Goal: Information Seeking & Learning: Answer question/provide support

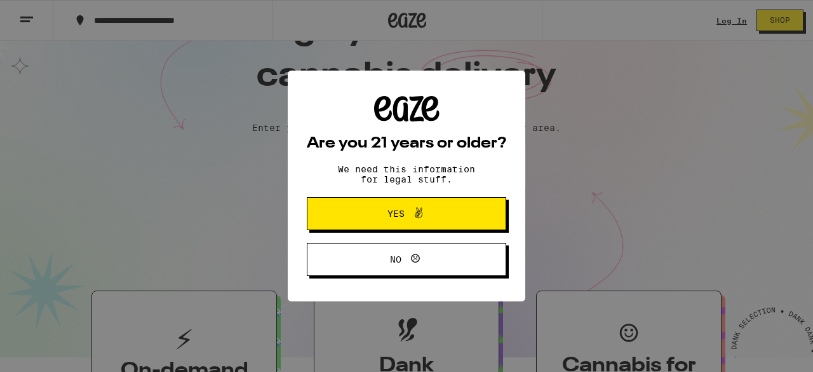
type input "[STREET_ADDRESS][PERSON_NAME][US_STATE]"
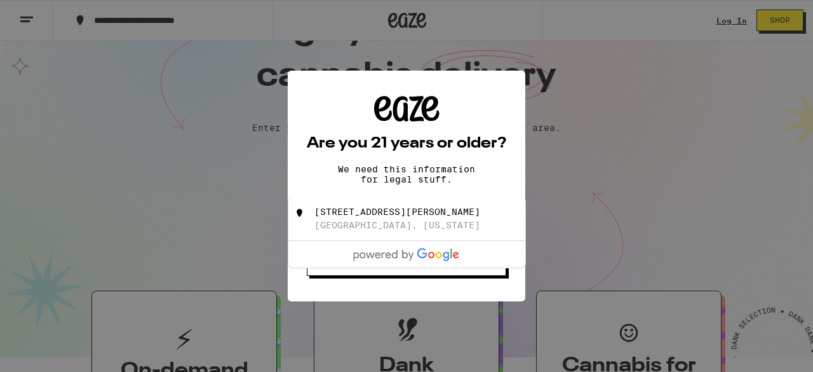
click at [421, 214] on div "[STREET_ADDRESS][PERSON_NAME][US_STATE]" at bounding box center [428, 219] width 227 height 24
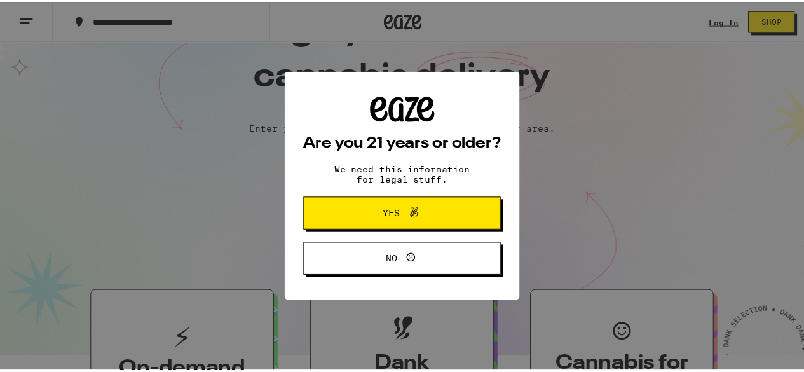
scroll to position [103, 0]
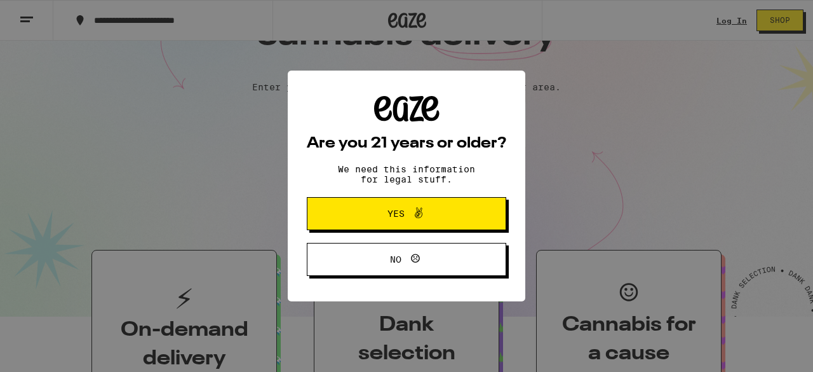
click at [421, 214] on icon at bounding box center [419, 212] width 8 height 11
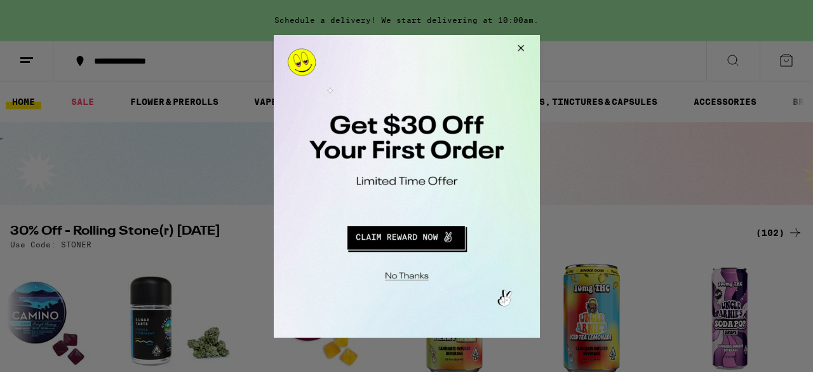
click at [532, 41] on button "Close Modal" at bounding box center [518, 49] width 34 height 30
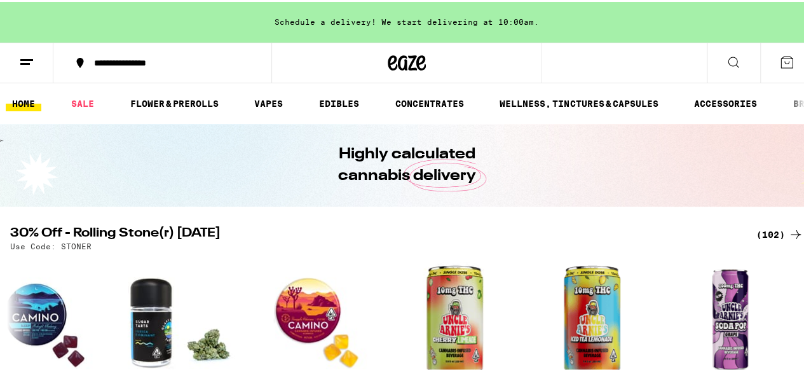
click at [33, 53] on icon at bounding box center [26, 60] width 15 height 15
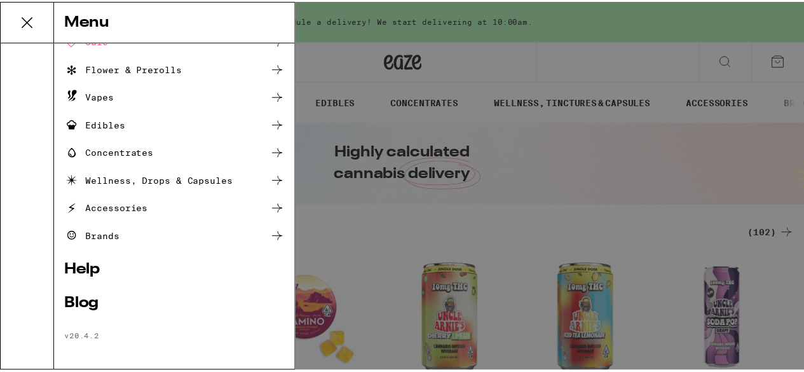
scroll to position [126, 0]
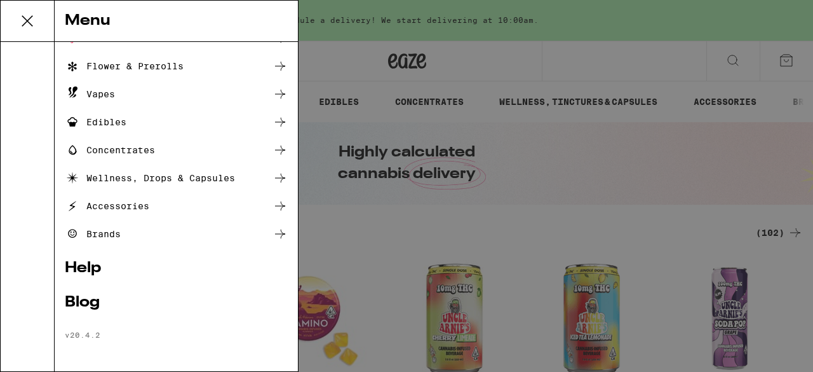
click at [76, 266] on link "Help" at bounding box center [176, 268] width 223 height 15
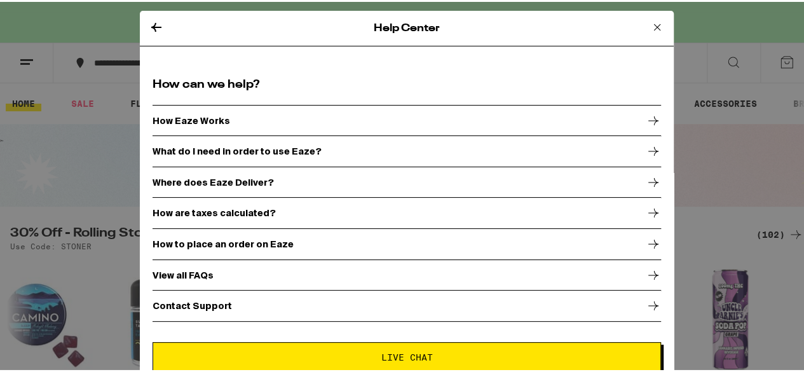
scroll to position [4, 0]
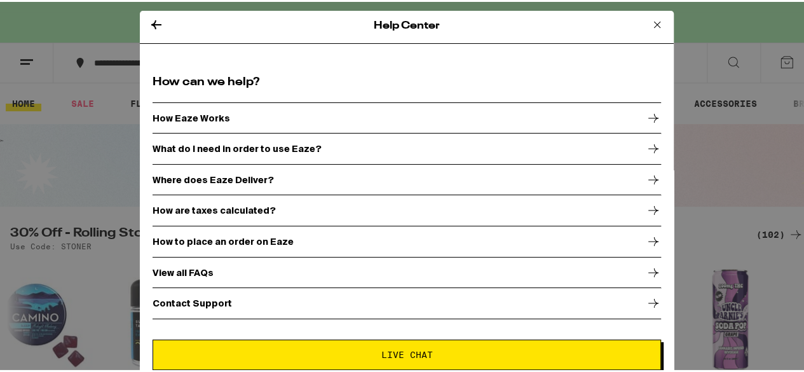
click at [230, 207] on p "How are taxes calculated?" at bounding box center [213, 208] width 123 height 10
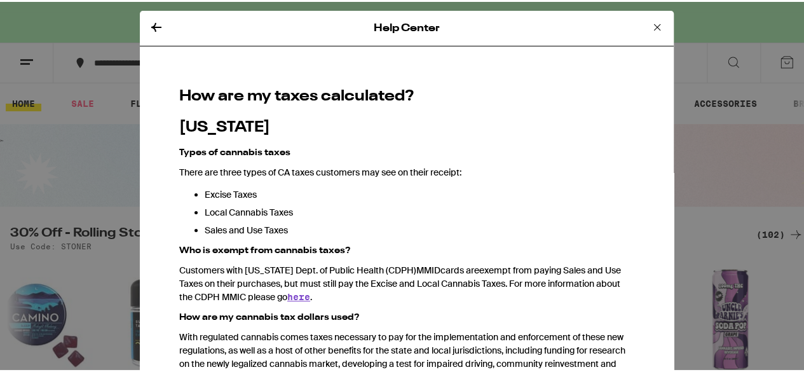
click at [149, 27] on icon at bounding box center [156, 25] width 15 height 15
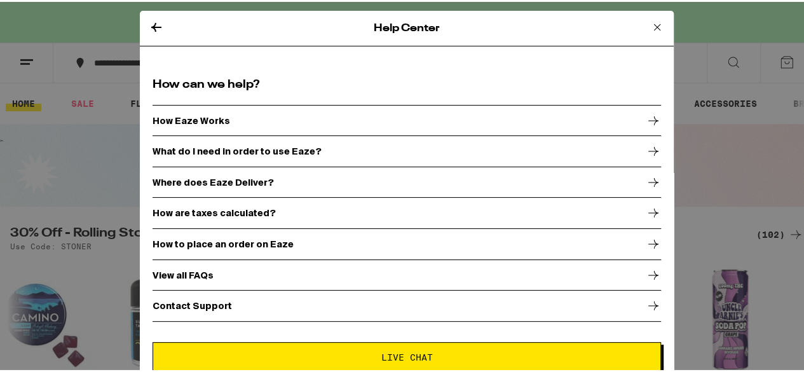
scroll to position [4, 0]
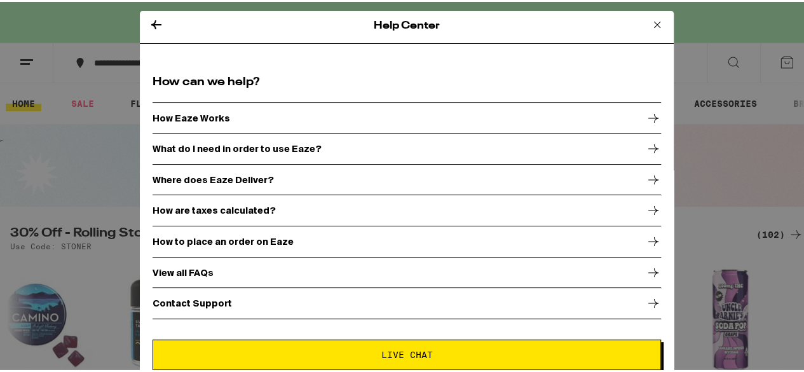
click at [176, 267] on p "View all FAQs" at bounding box center [182, 271] width 61 height 10
